Goal: Check status: Check status

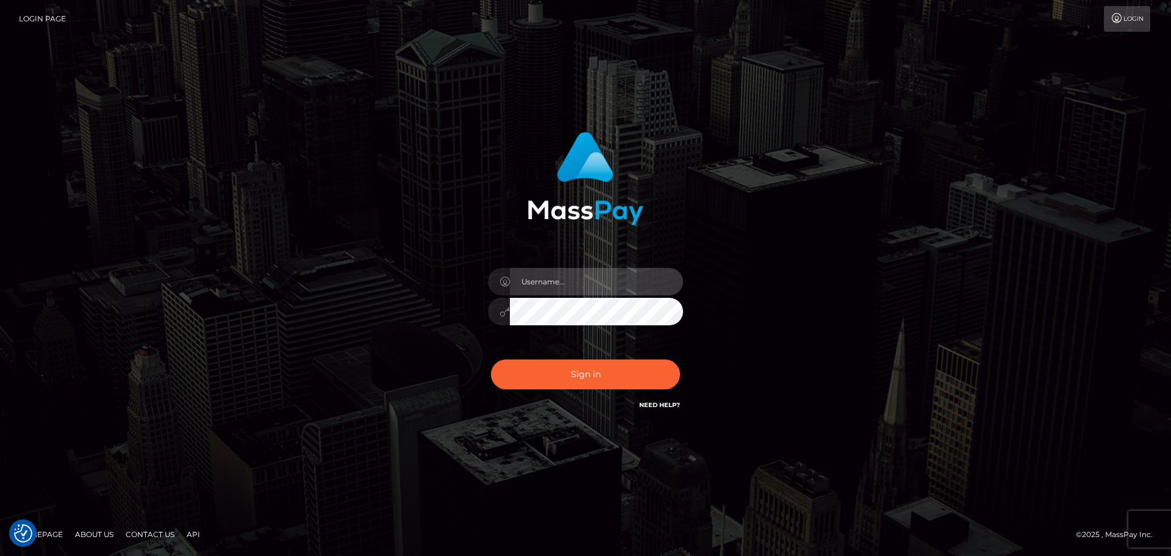
type input "pschroll"
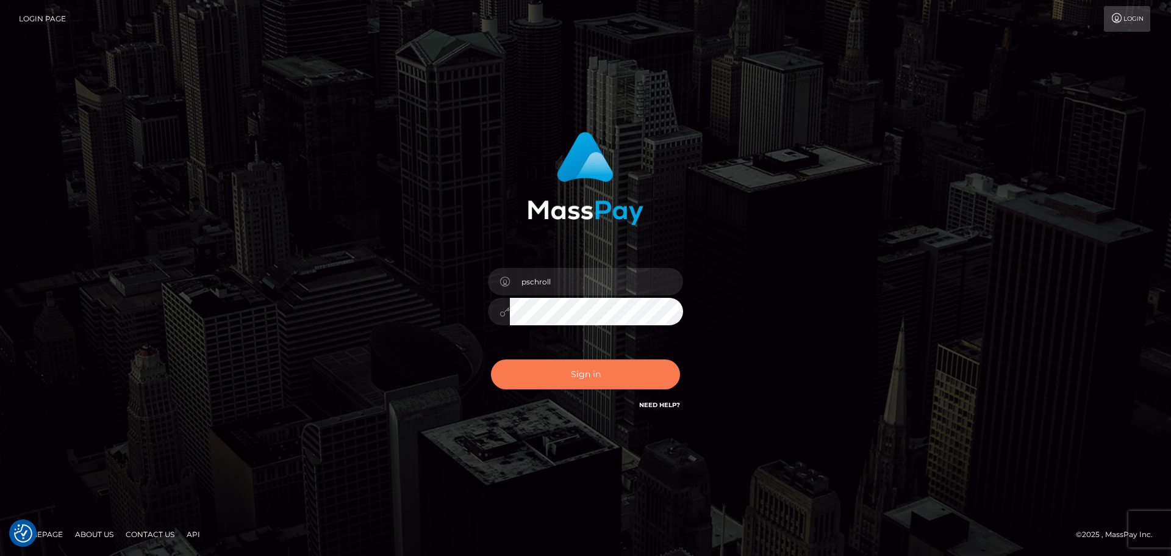
click at [612, 375] on button "Sign in" at bounding box center [585, 374] width 189 height 30
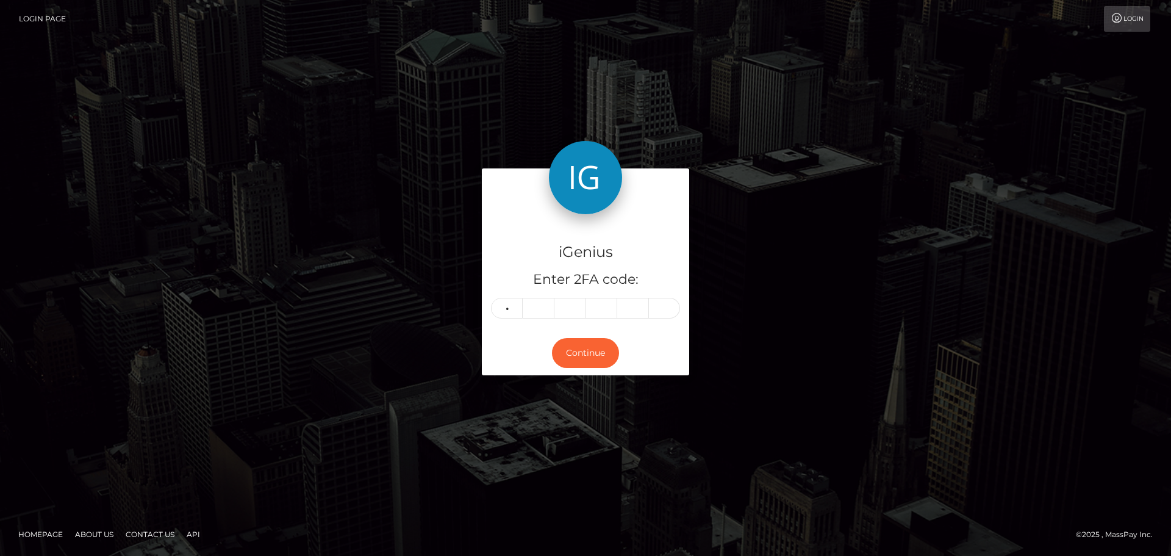
type input "0"
type input "4"
type input "7"
type input "0"
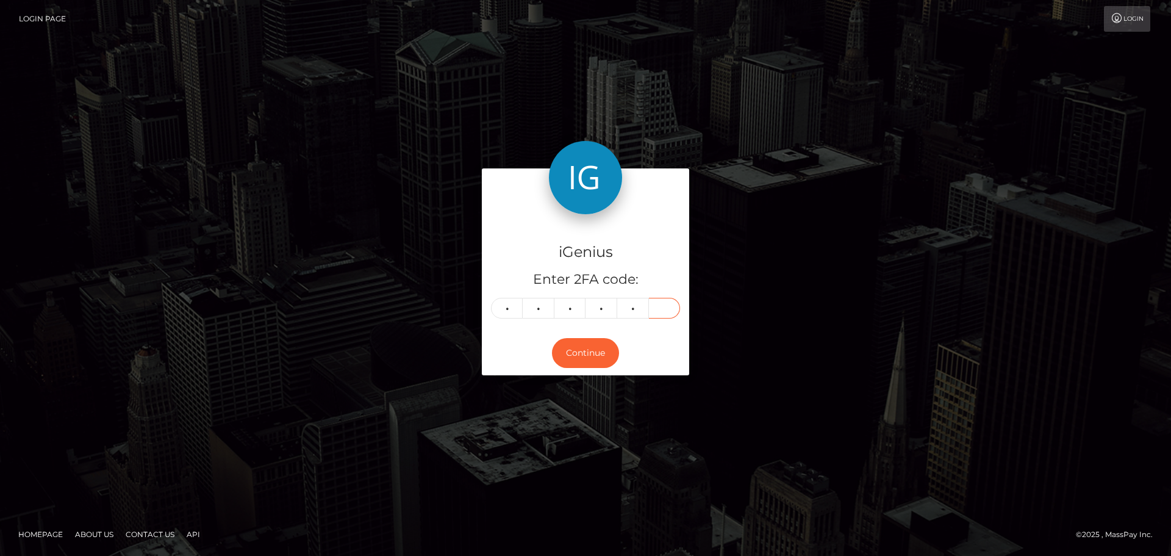
type input "9"
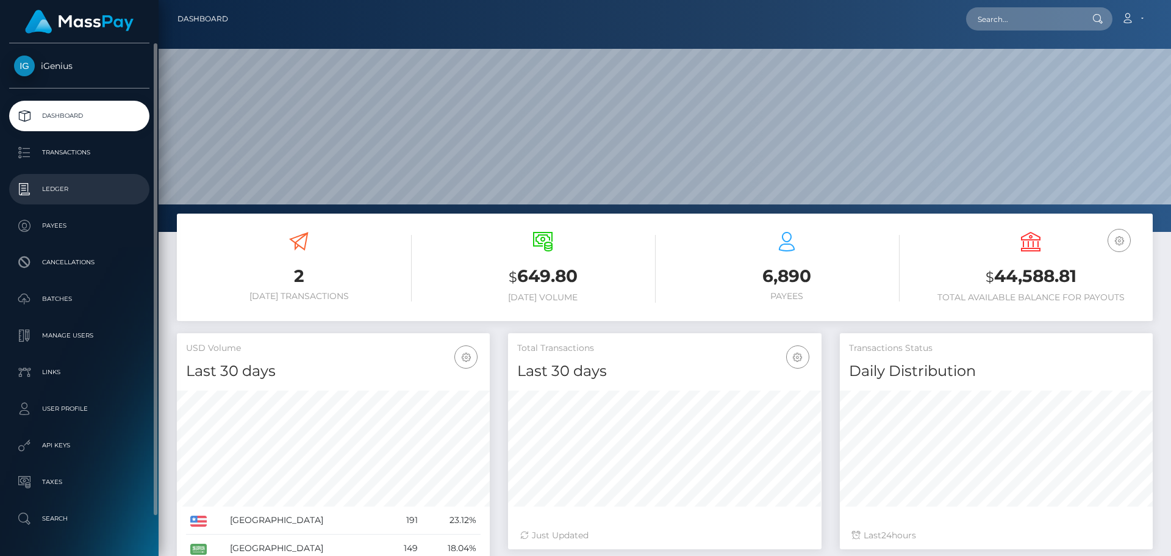
click at [52, 0] on p "Ledger" at bounding box center [79, 189] width 131 height 18
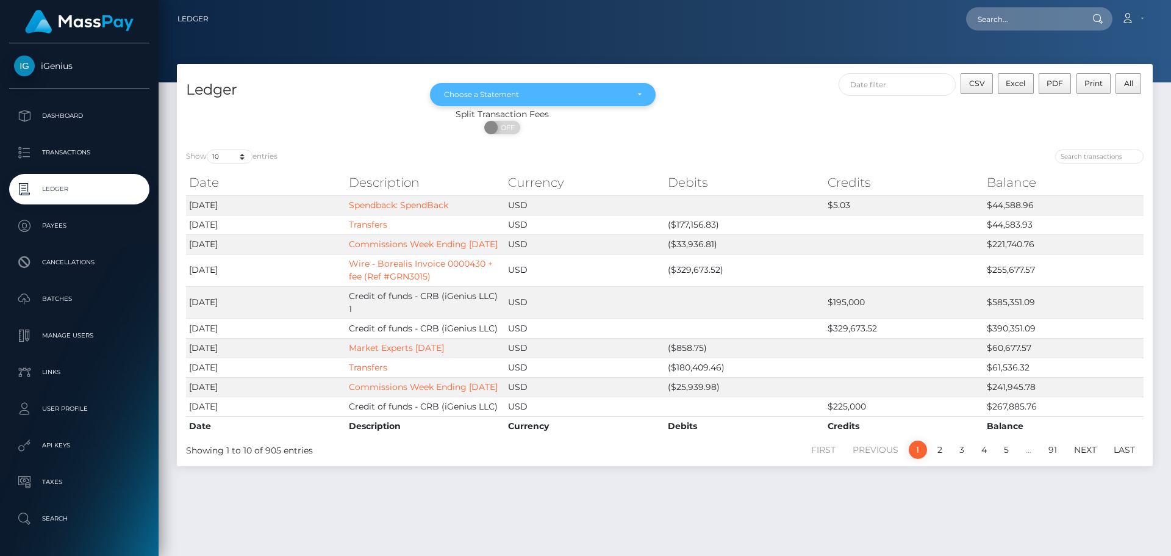
click at [610, 97] on div "Choose a Statement" at bounding box center [536, 95] width 184 height 10
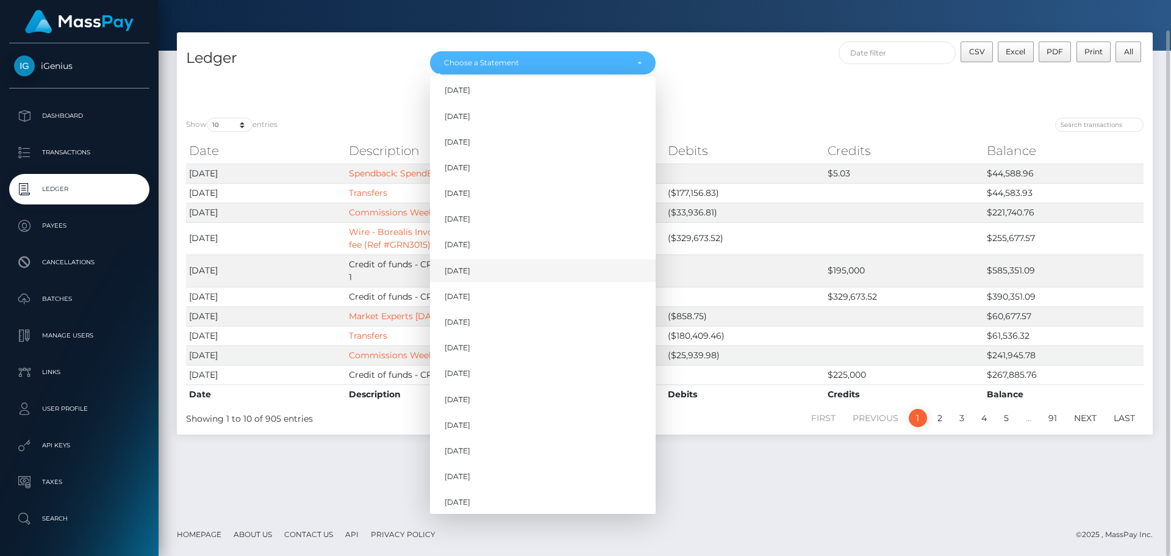
scroll to position [524, 0]
click at [470, 474] on span "Sep 2025" at bounding box center [458, 471] width 26 height 11
select select "Sep 2025"
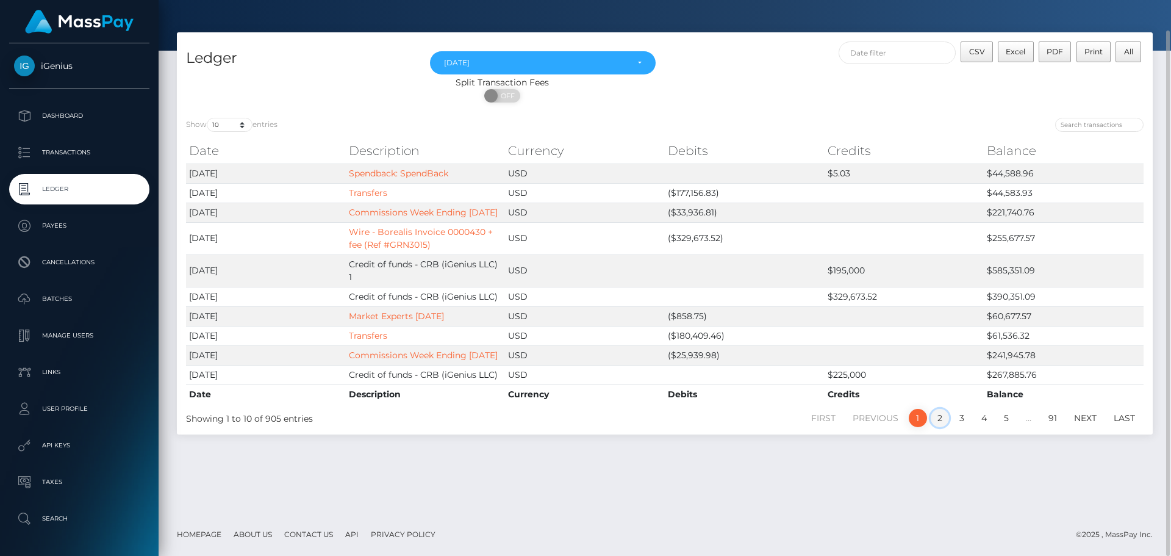
click at [942, 427] on link "2" at bounding box center [940, 418] width 18 height 18
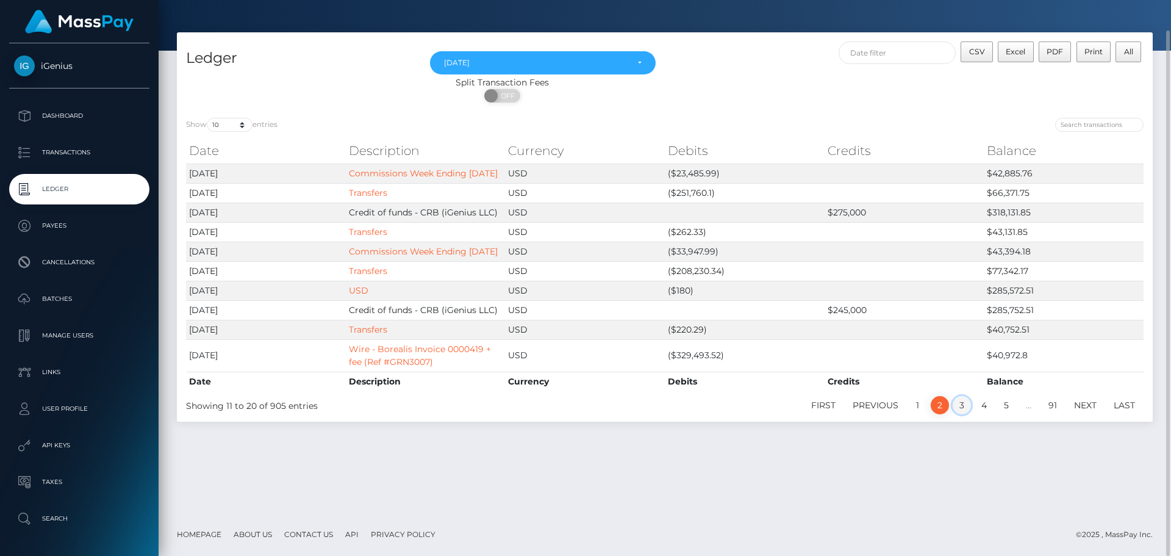
click at [962, 414] on link "3" at bounding box center [962, 405] width 18 height 18
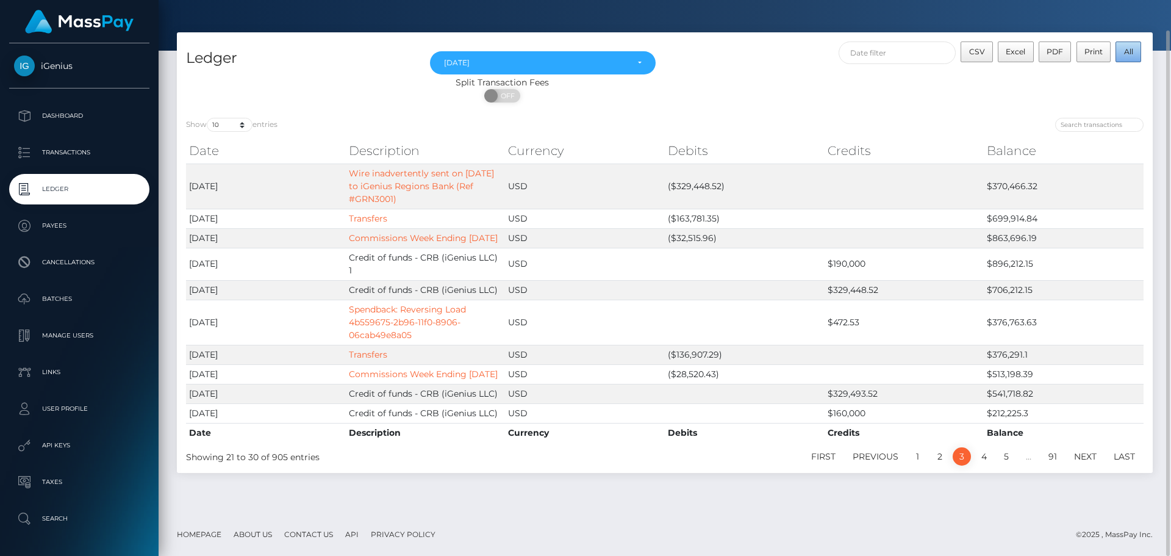
click at [1123, 51] on button "All" at bounding box center [1128, 51] width 26 height 21
